Goal: Information Seeking & Learning: Compare options

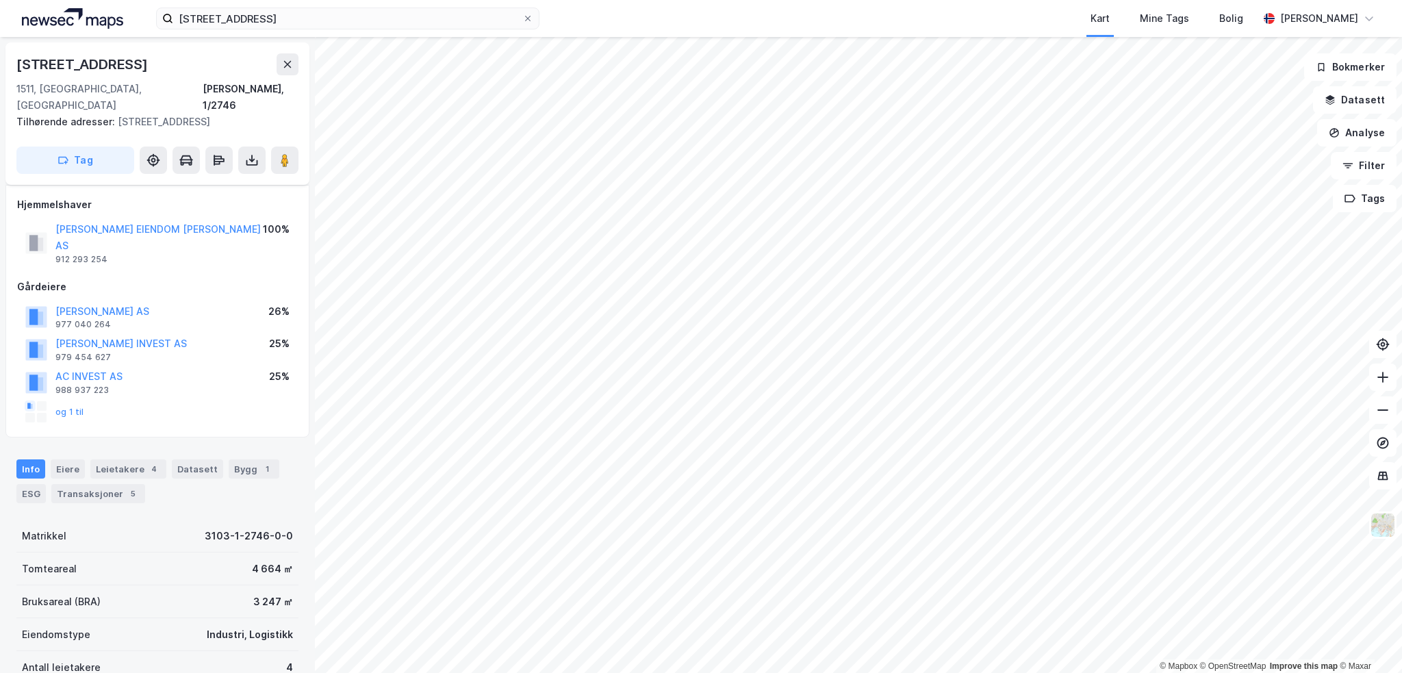
scroll to position [181, 0]
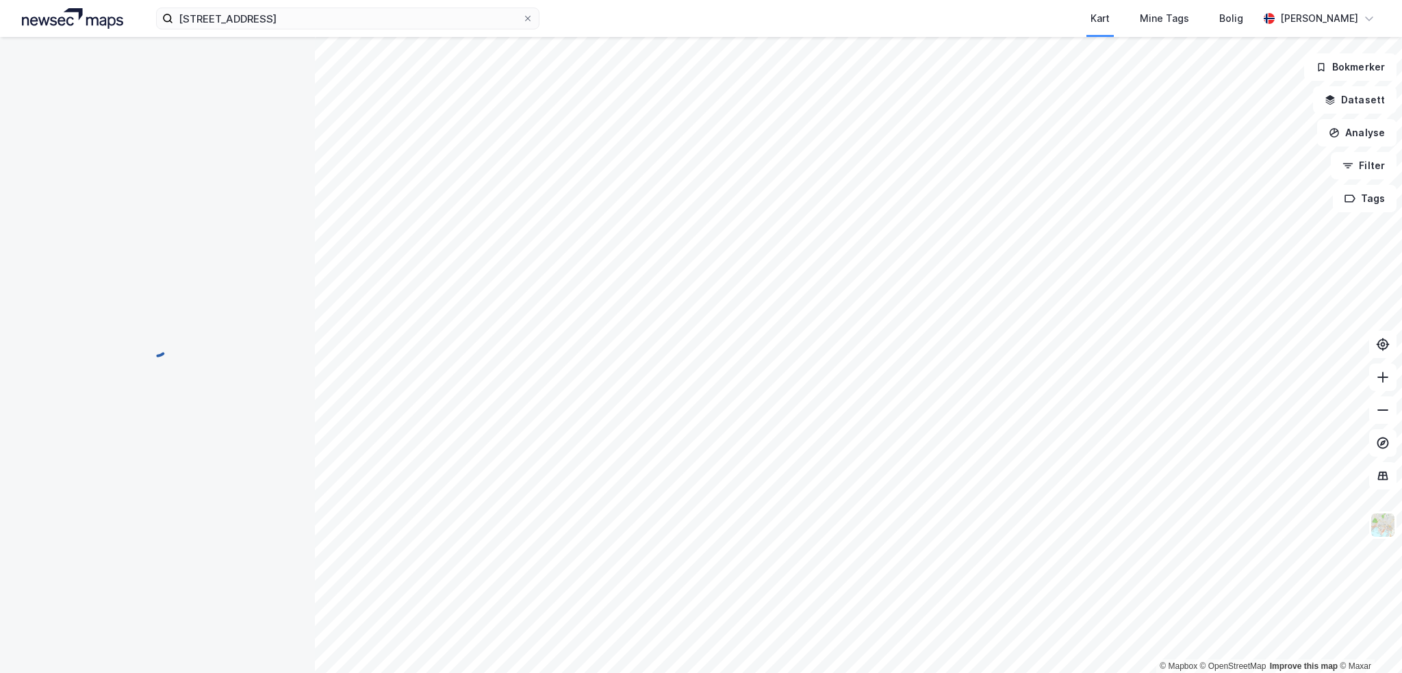
scroll to position [164, 0]
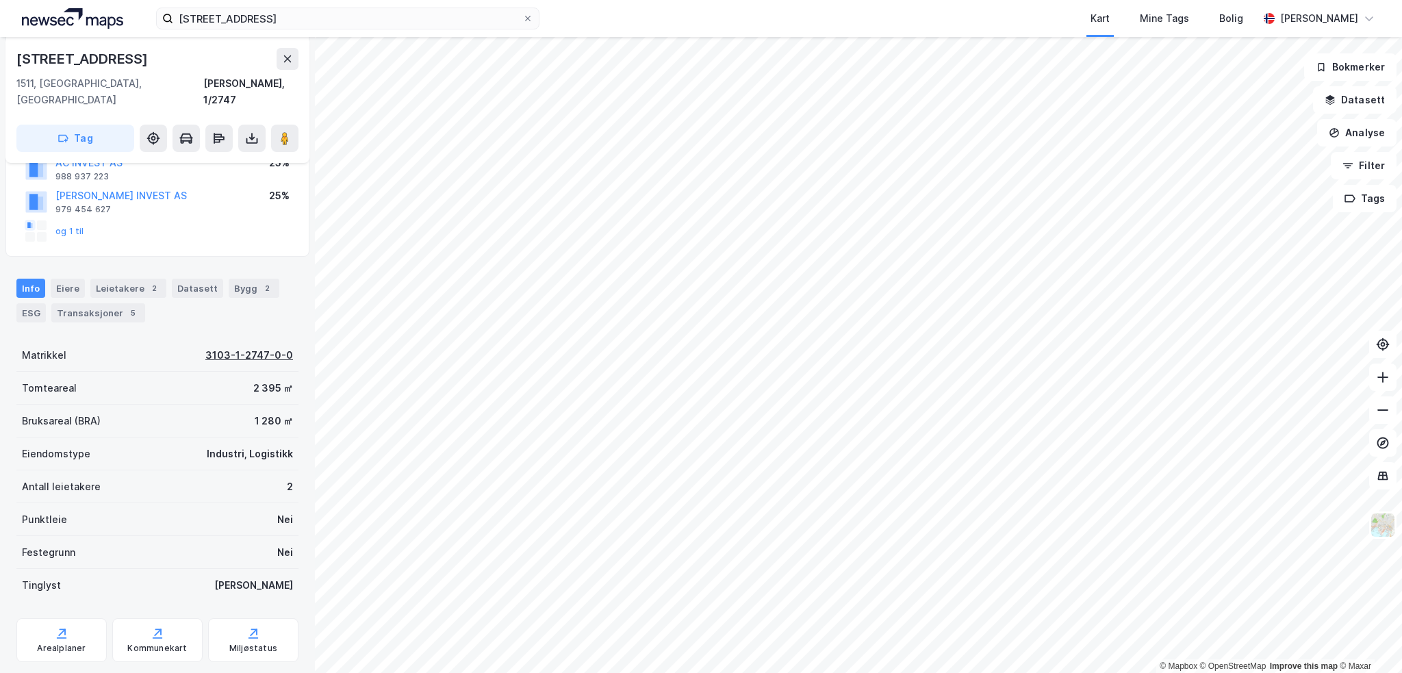
click at [210, 347] on div "3103-1-2747-0-0" at bounding box center [249, 355] width 88 height 16
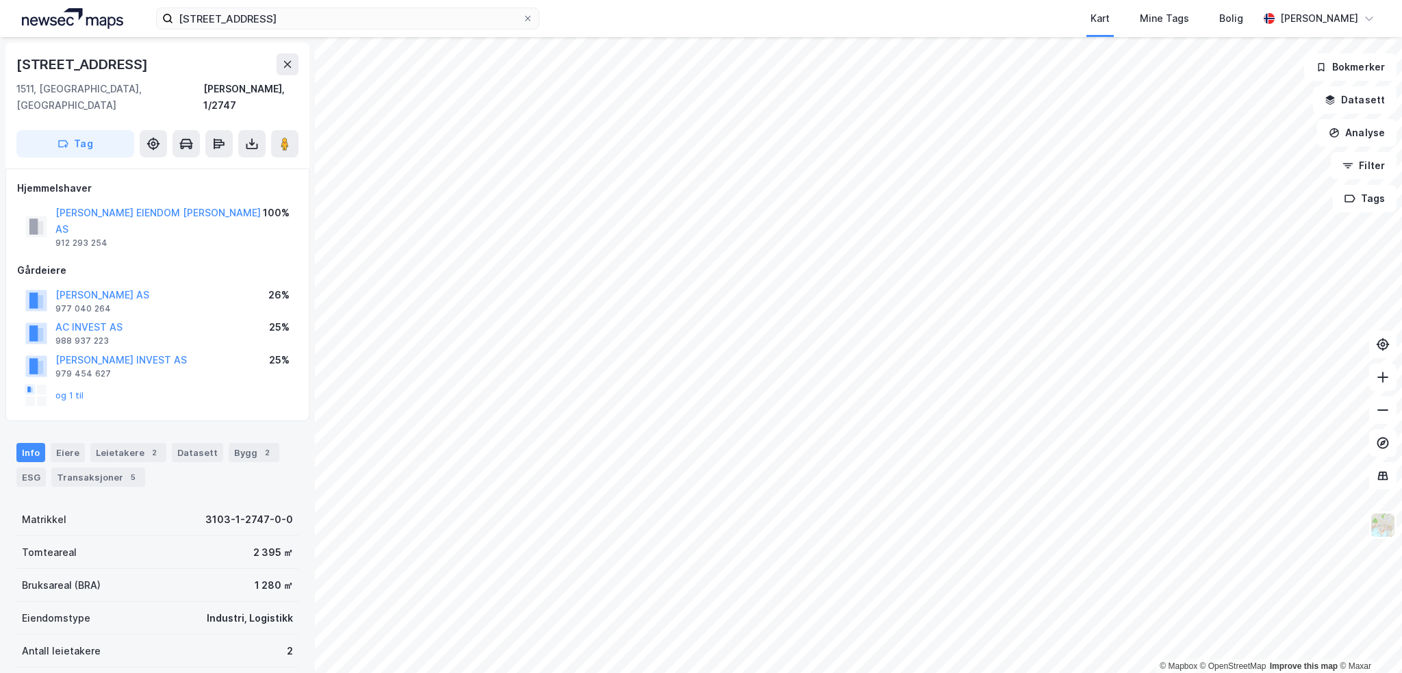
scroll to position [1, 0]
click at [260, 445] on div "2" at bounding box center [267, 452] width 14 height 14
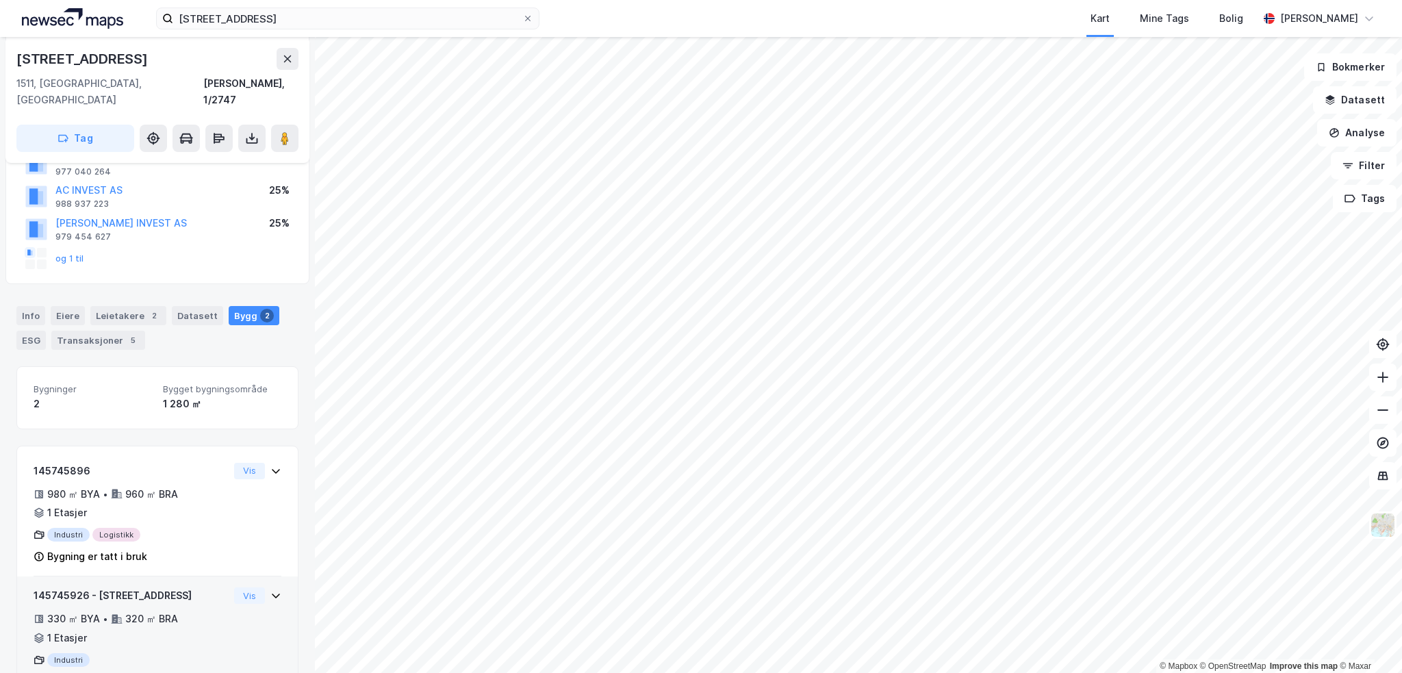
scroll to position [153, 0]
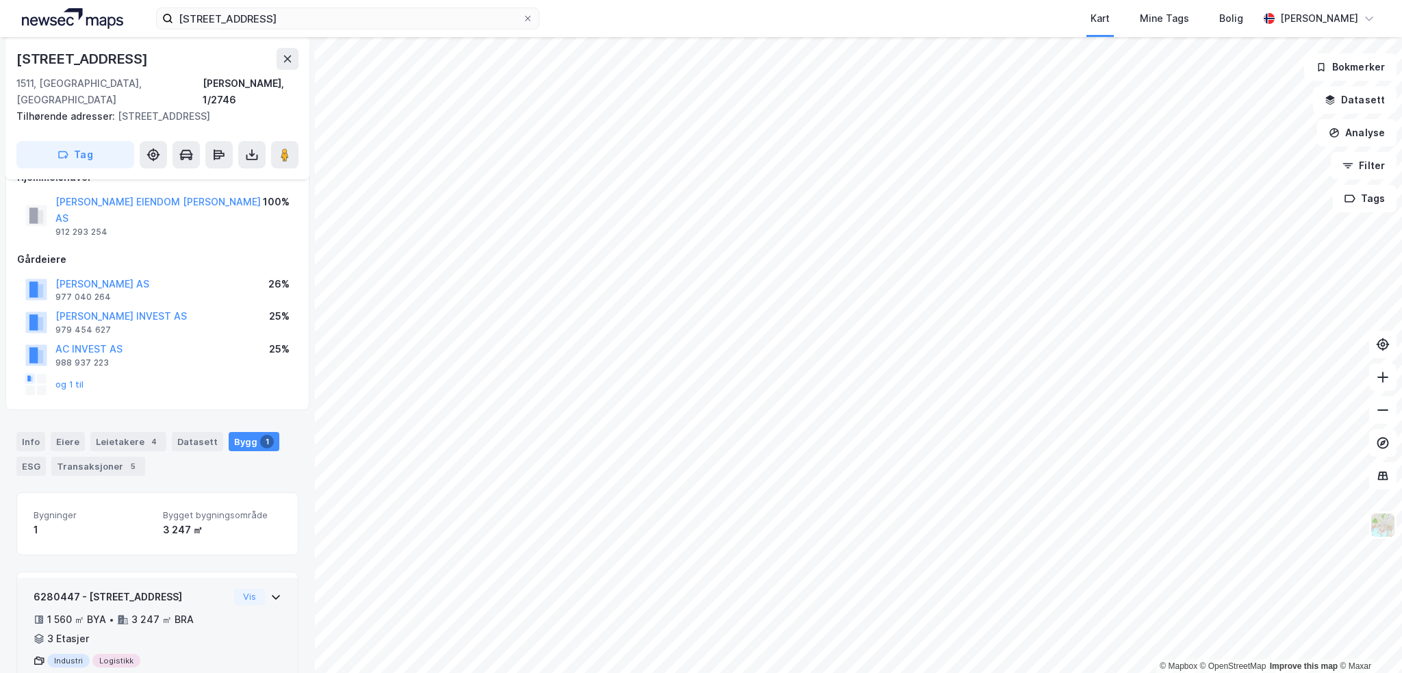
scroll to position [45, 0]
